Goal: Information Seeking & Learning: Learn about a topic

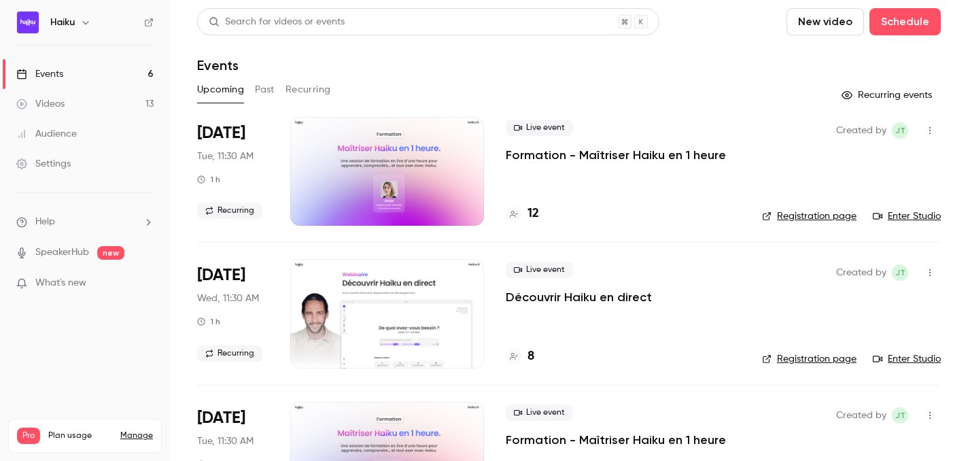
click at [259, 88] on button "Past" at bounding box center [265, 90] width 20 height 22
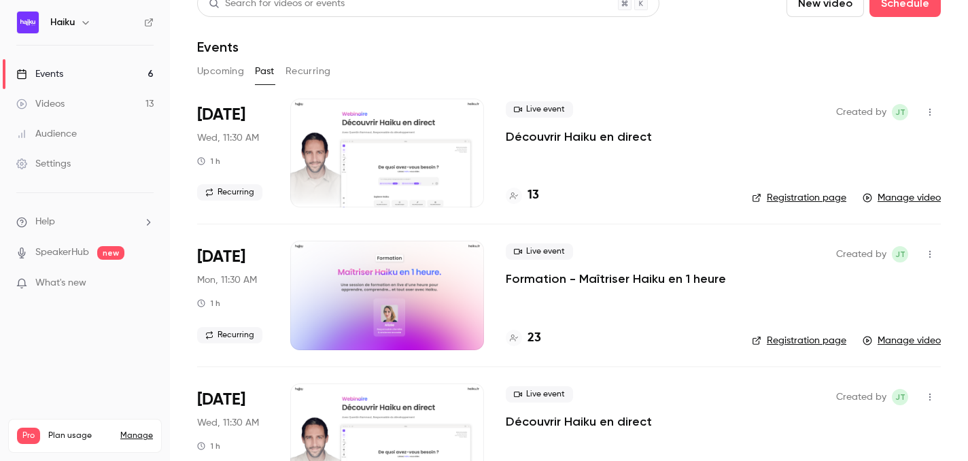
scroll to position [11, 0]
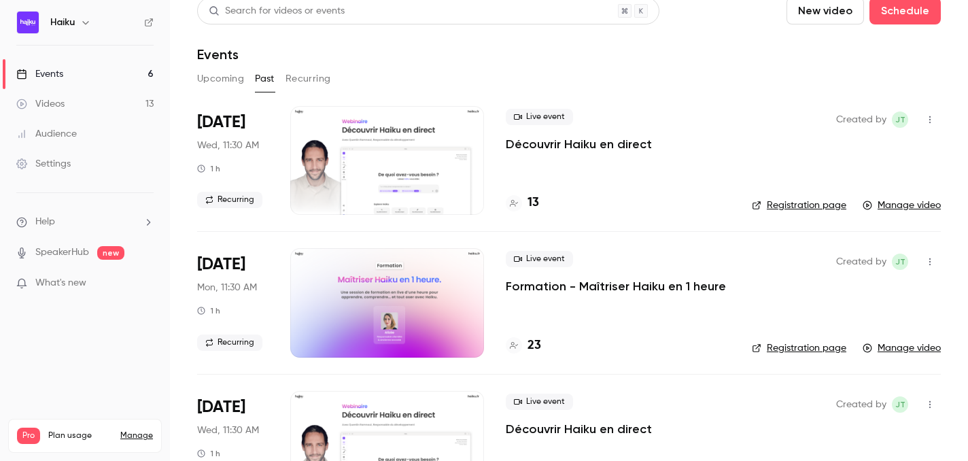
click at [391, 149] on div at bounding box center [387, 160] width 194 height 109
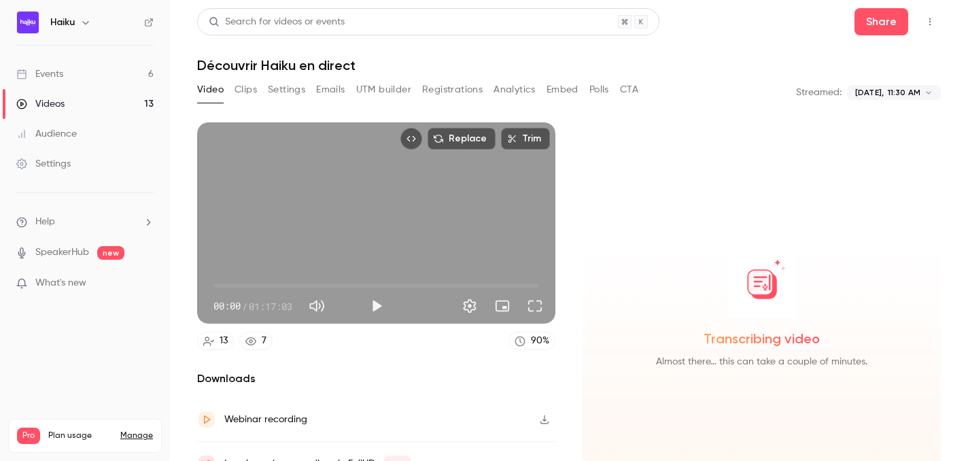
drag, startPoint x: 391, startPoint y: 149, endPoint x: 502, endPoint y: 88, distance: 126.2
click at [502, 88] on button "Analytics" at bounding box center [514, 90] width 42 height 22
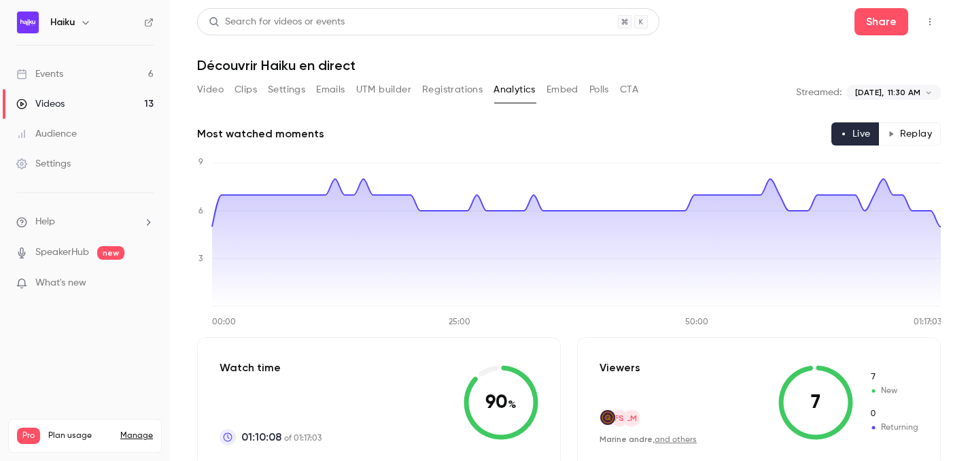
scroll to position [47, 0]
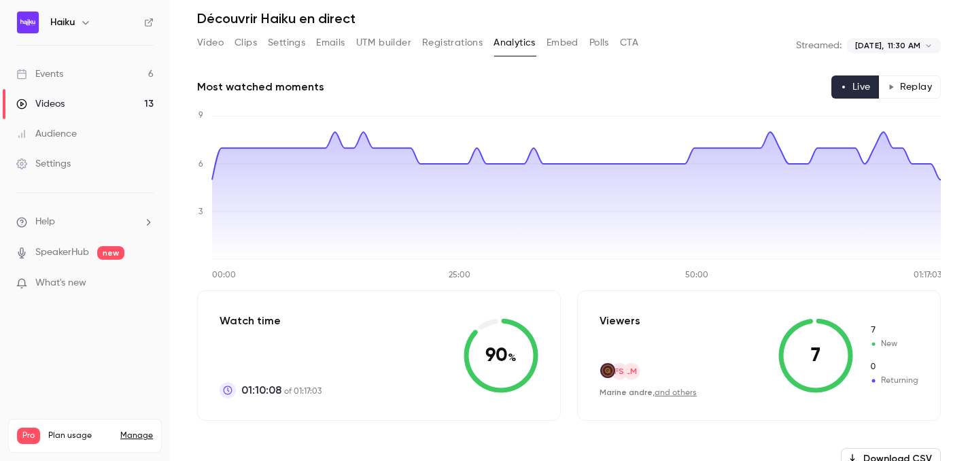
click at [364, 132] on icon "00:00 25:00 50:00 01:17:03 0 3 6 9" at bounding box center [569, 194] width 744 height 170
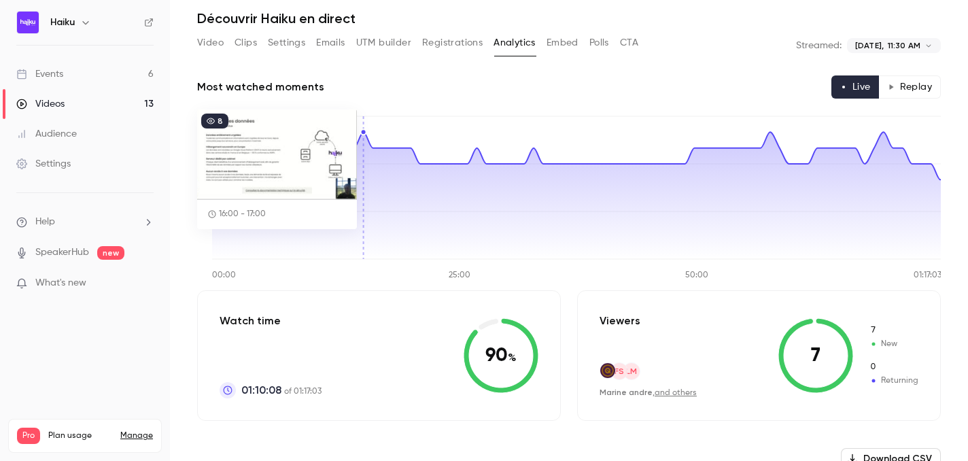
click at [769, 134] on icon at bounding box center [576, 195] width 729 height 127
click at [770, 132] on icon at bounding box center [576, 156] width 729 height 48
